Goal: Transaction & Acquisition: Purchase product/service

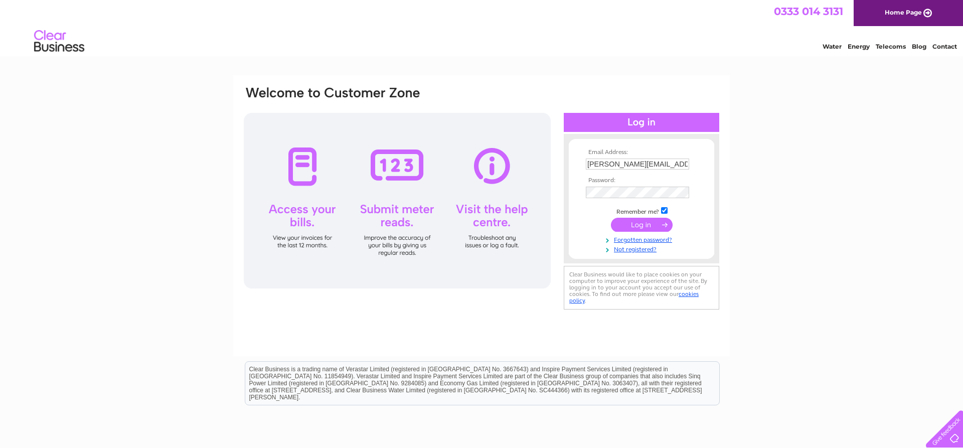
click at [631, 228] on input "submit" at bounding box center [642, 225] width 62 height 14
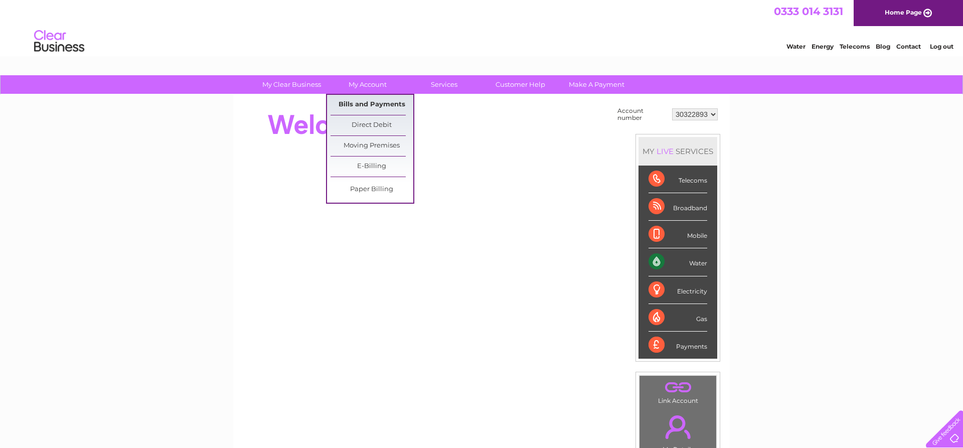
click at [370, 107] on link "Bills and Payments" at bounding box center [371, 105] width 83 height 20
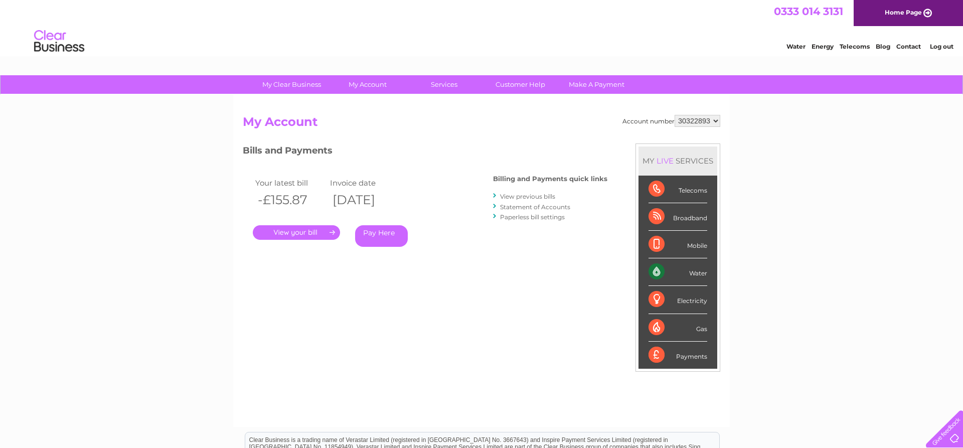
click at [328, 238] on link "." at bounding box center [296, 232] width 87 height 15
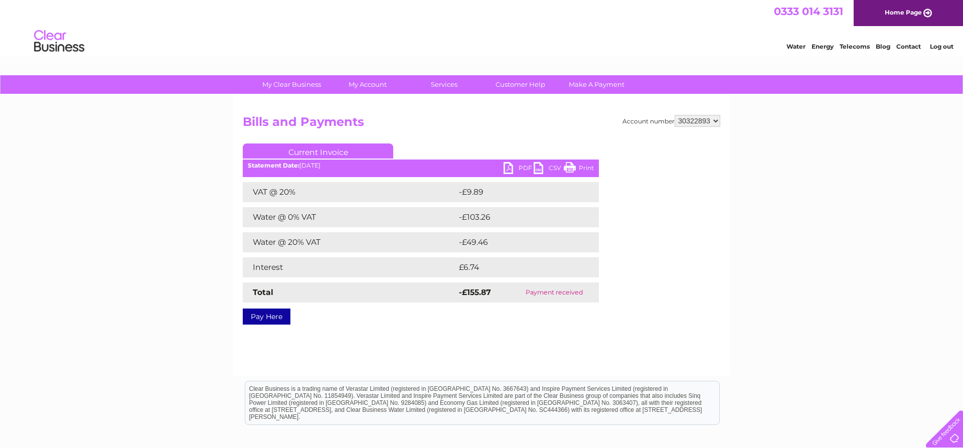
click at [251, 322] on link "Pay Here" at bounding box center [267, 316] width 48 height 16
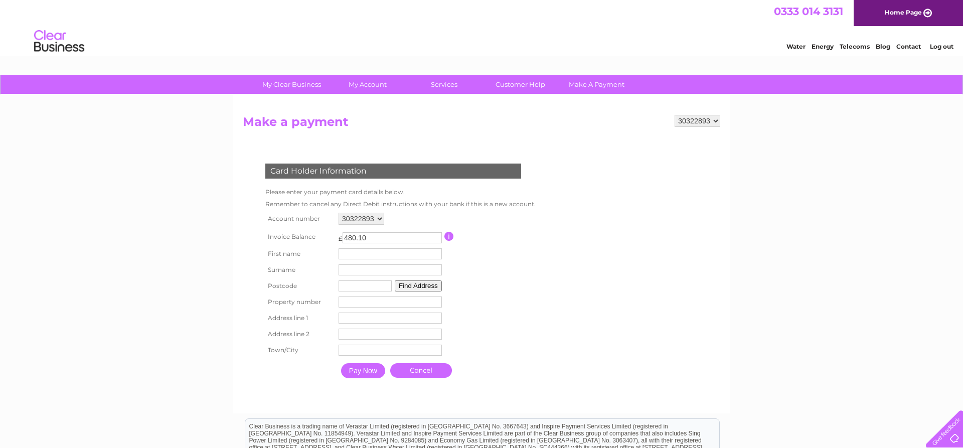
click at [417, 377] on link "Cancel" at bounding box center [421, 370] width 62 height 15
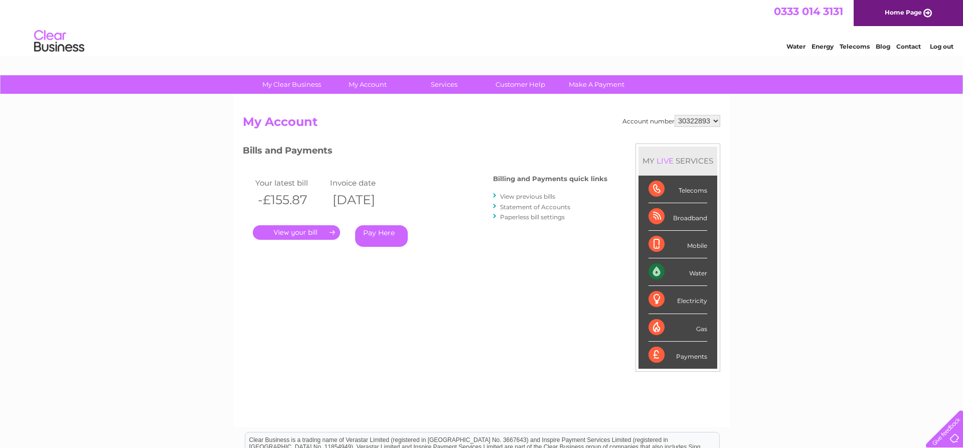
click at [941, 48] on link "Log out" at bounding box center [942, 47] width 24 height 8
